Goal: Transaction & Acquisition: Purchase product/service

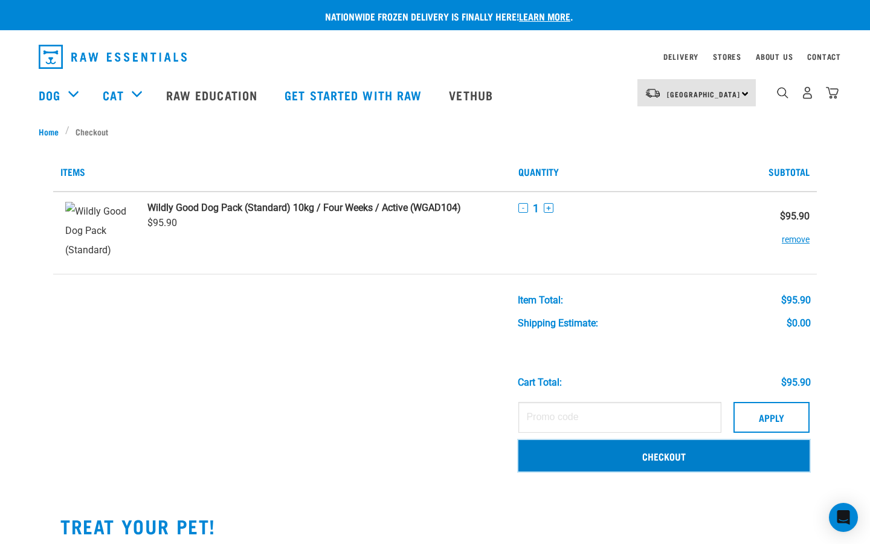
click at [682, 356] on link "Checkout" at bounding box center [663, 455] width 291 height 31
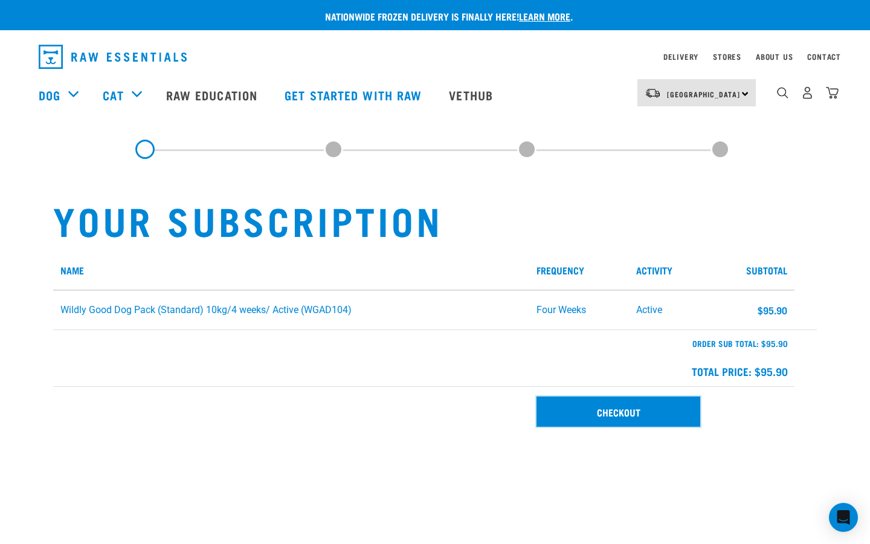
click at [561, 405] on link "Checkout" at bounding box center [618, 411] width 164 height 30
